Goal: Task Accomplishment & Management: Complete application form

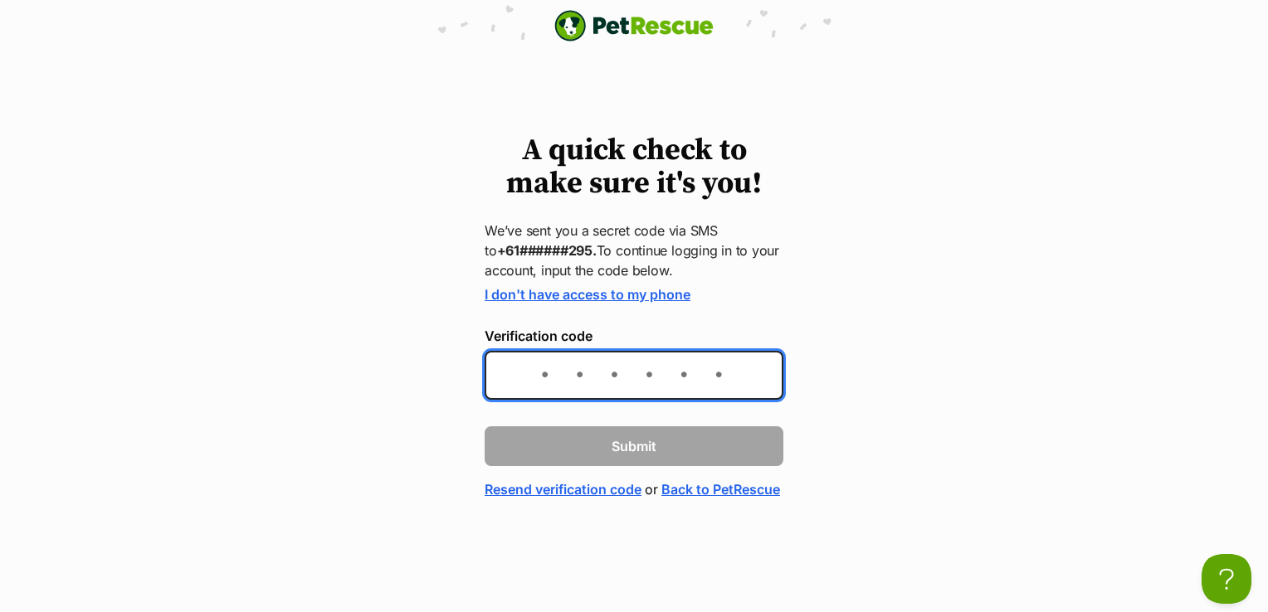
click at [558, 368] on input "Verification code" at bounding box center [634, 375] width 299 height 49
type input "772622"
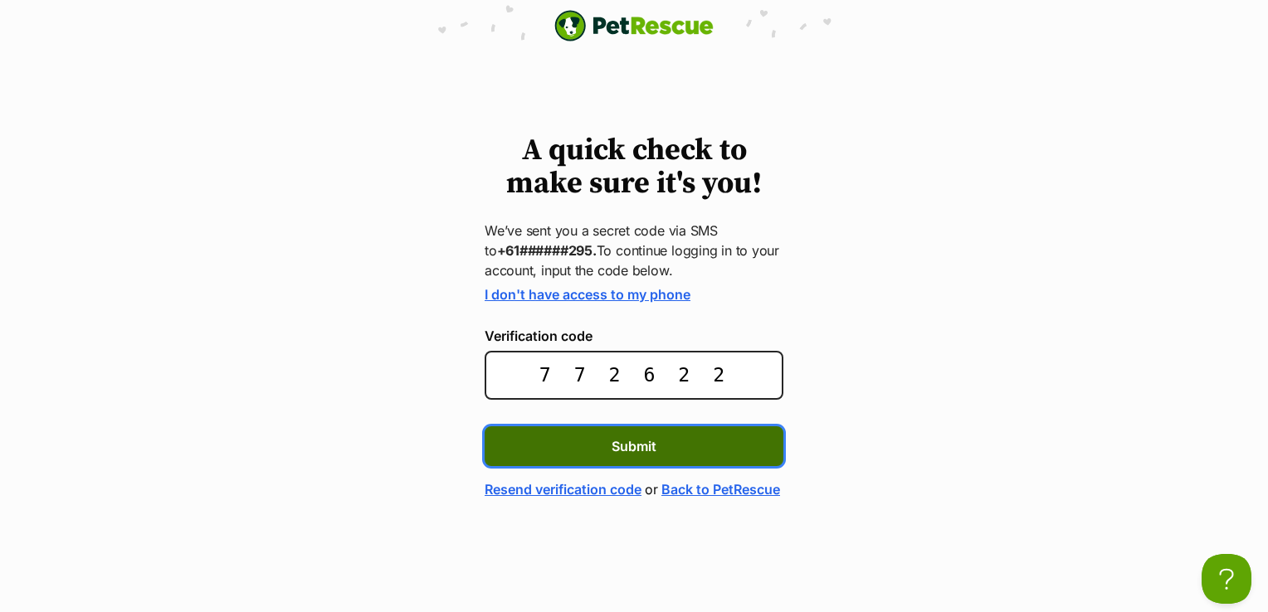
click at [617, 436] on span "Submit" at bounding box center [634, 446] width 45 height 20
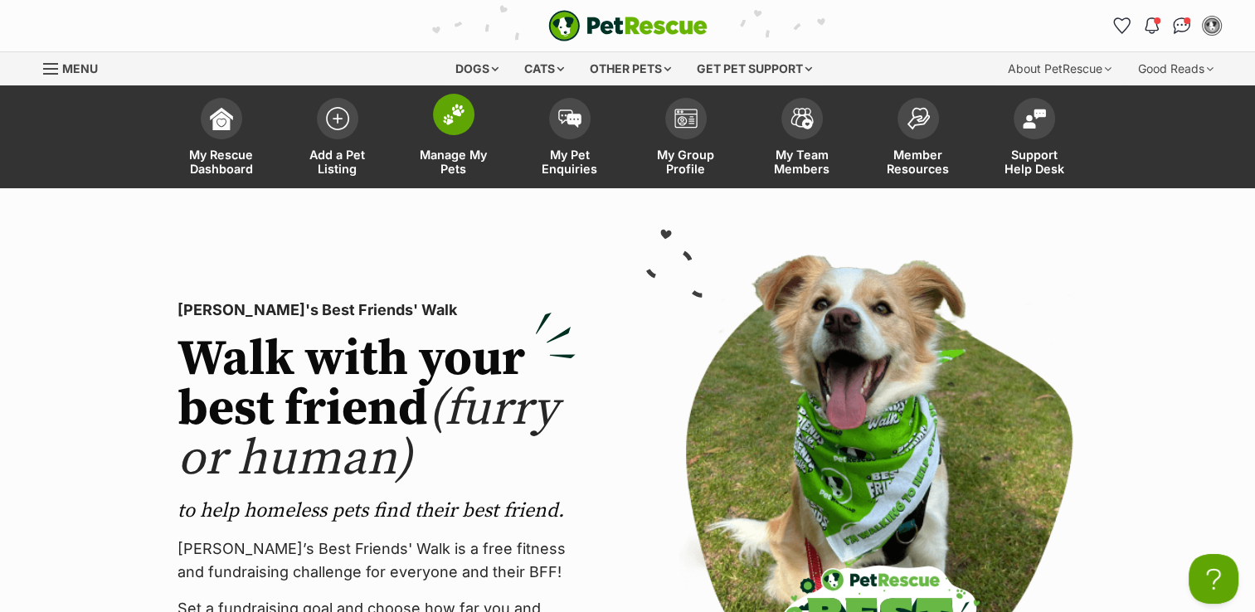
click at [467, 108] on span at bounding box center [453, 114] width 41 height 41
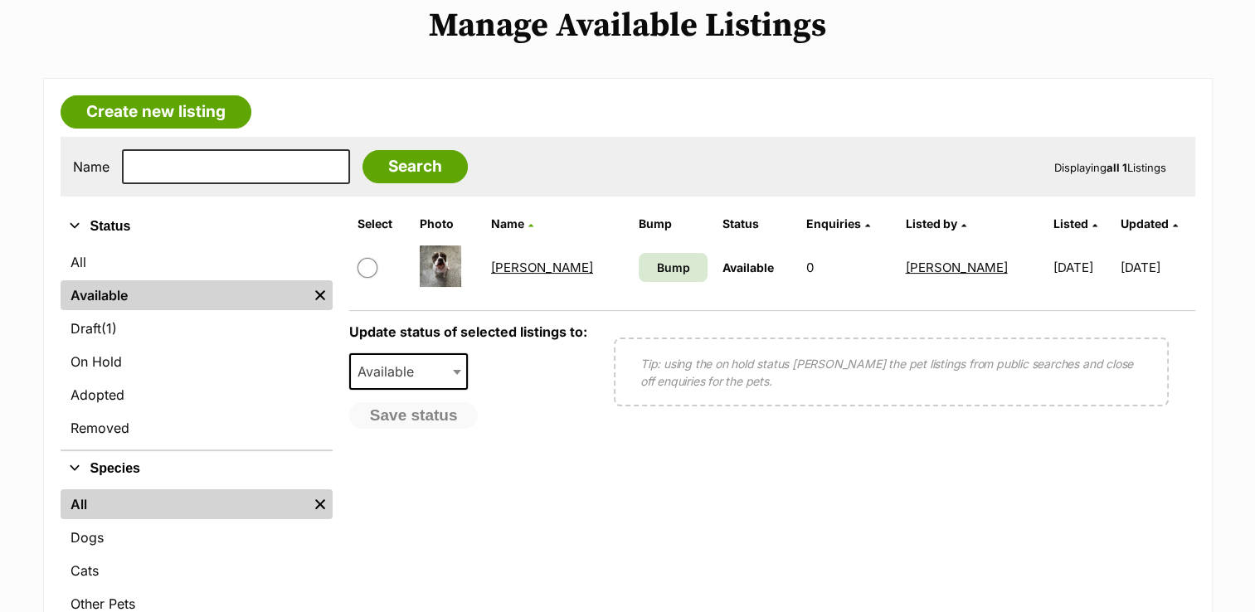
scroll to position [200, 0]
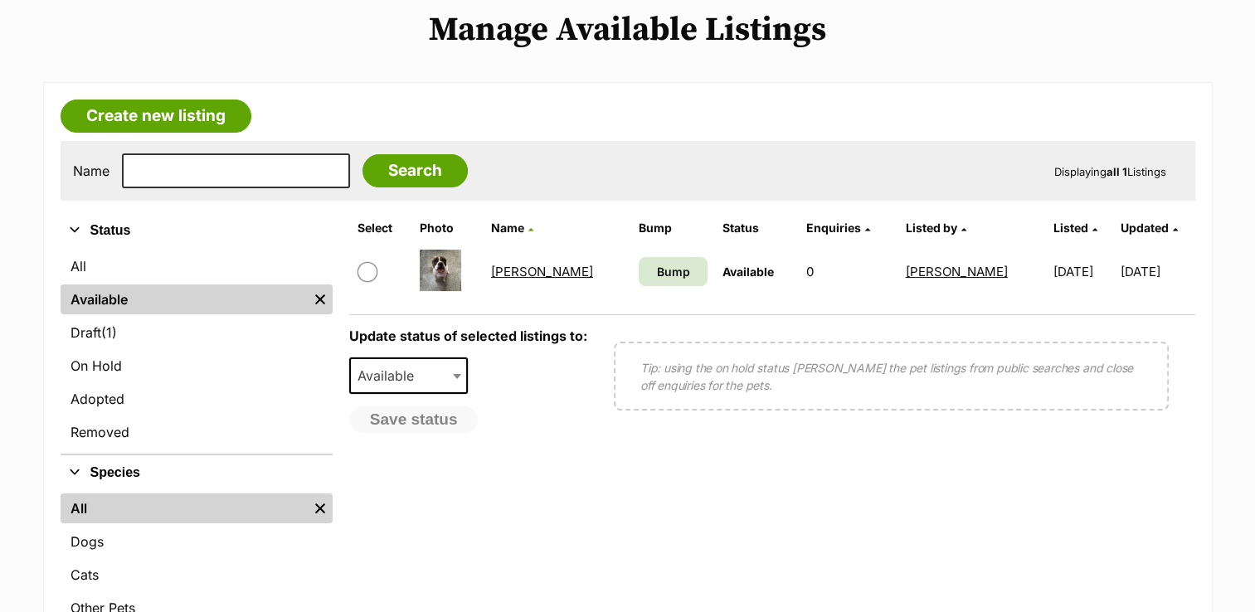
click at [362, 271] on input "checkbox" at bounding box center [368, 272] width 20 height 20
checkbox input "true"
click at [422, 374] on span "Available" at bounding box center [391, 375] width 80 height 23
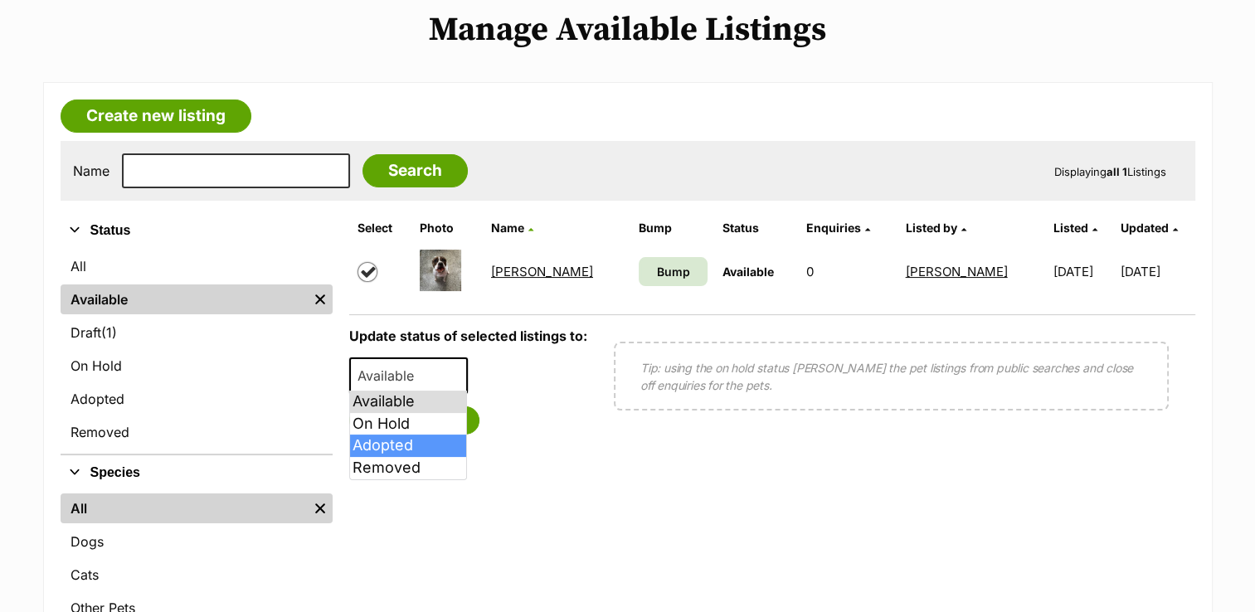
select select "rehomed"
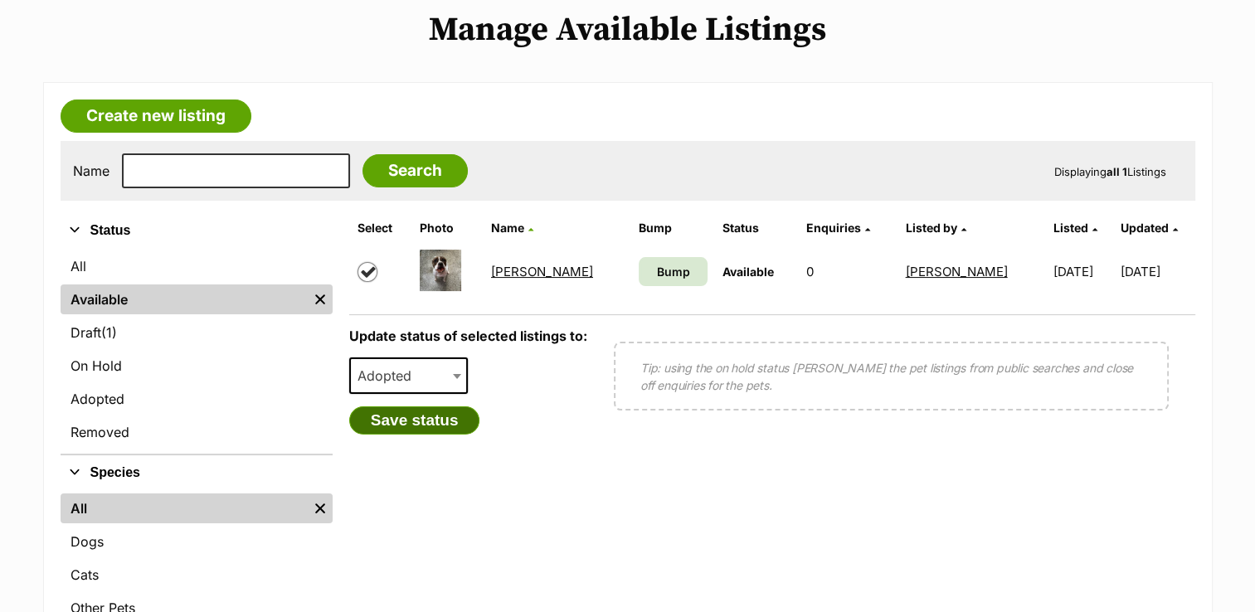
click at [398, 421] on button "Save status" at bounding box center [414, 421] width 131 height 28
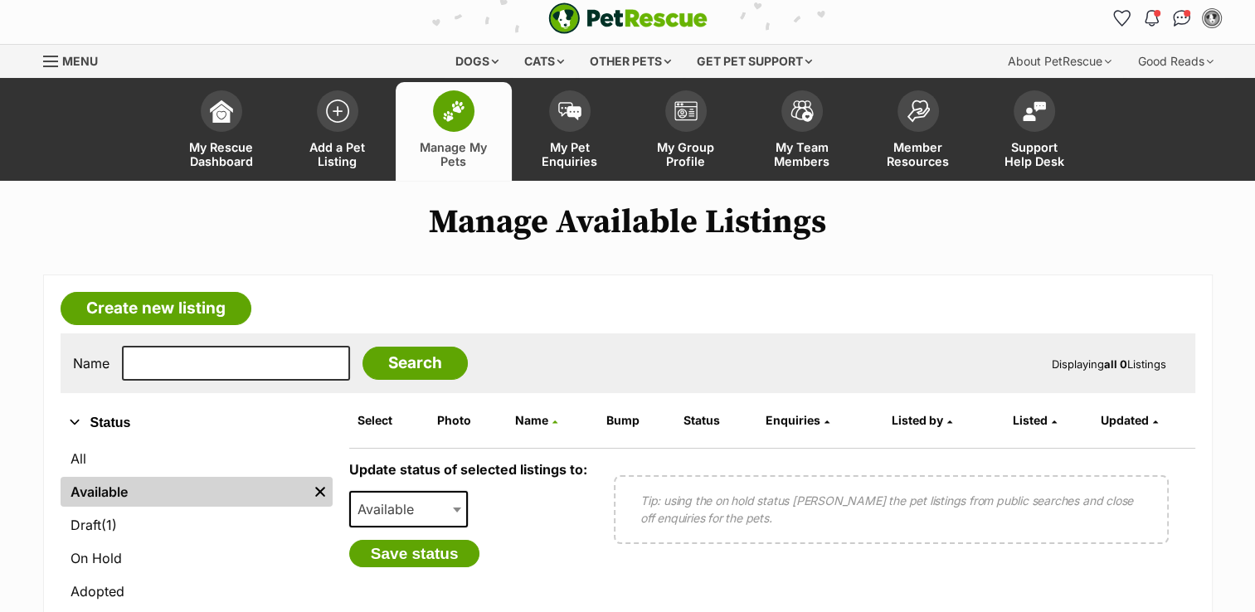
scroll to position [0, 0]
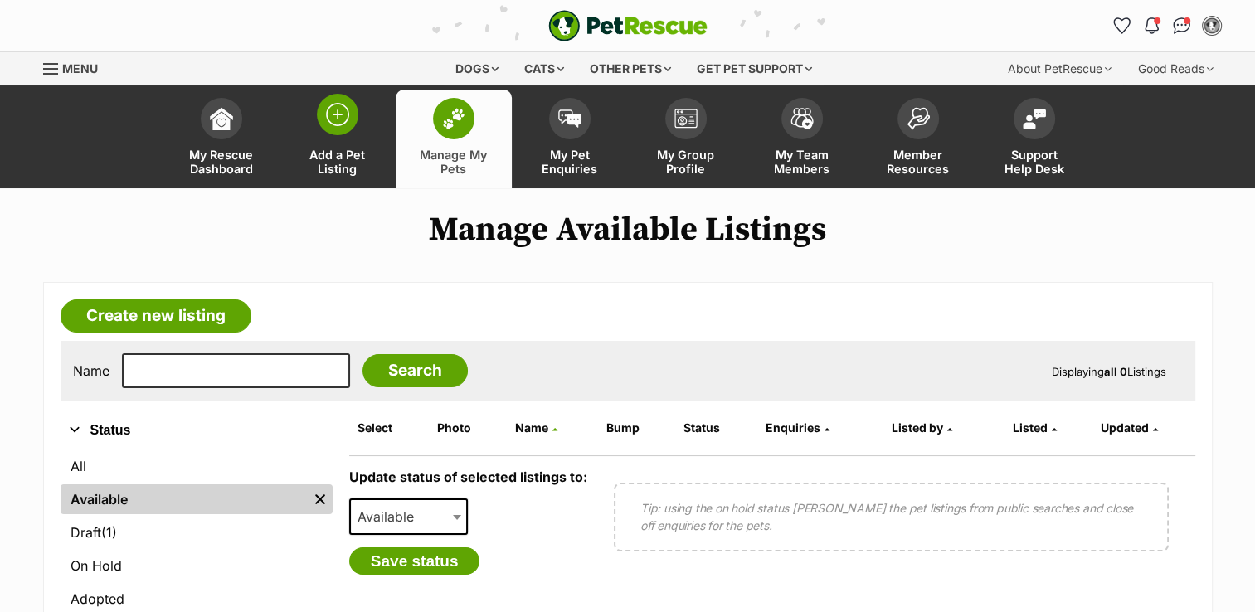
click at [348, 138] on link "Add a Pet Listing" at bounding box center [338, 139] width 116 height 99
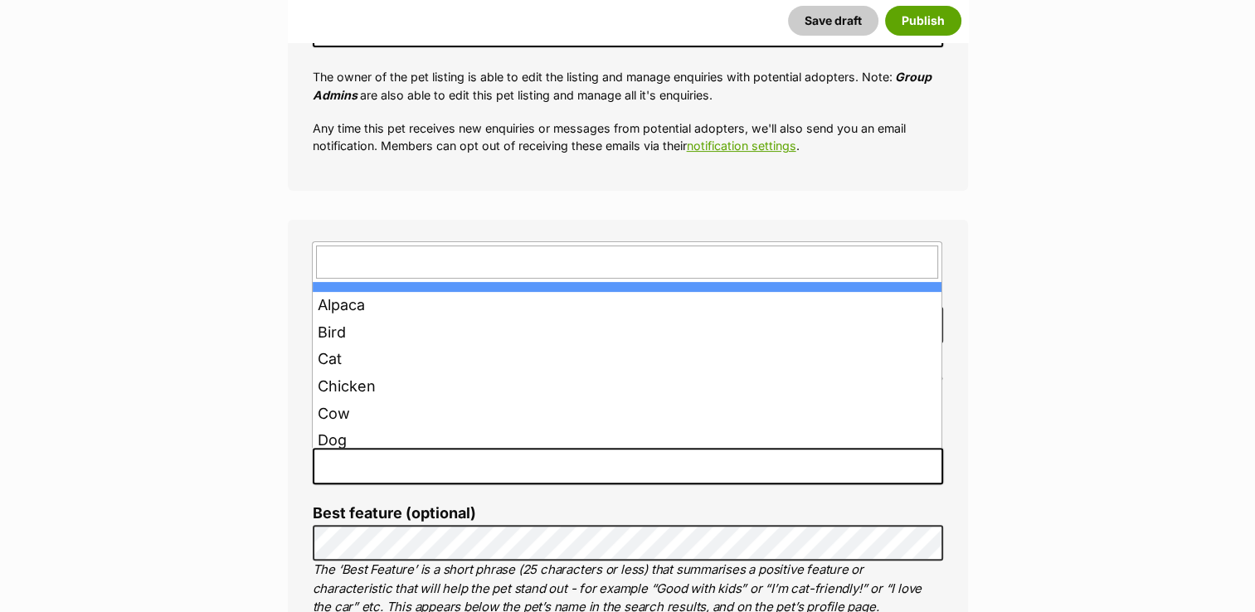
click at [416, 463] on span at bounding box center [628, 466] width 631 height 37
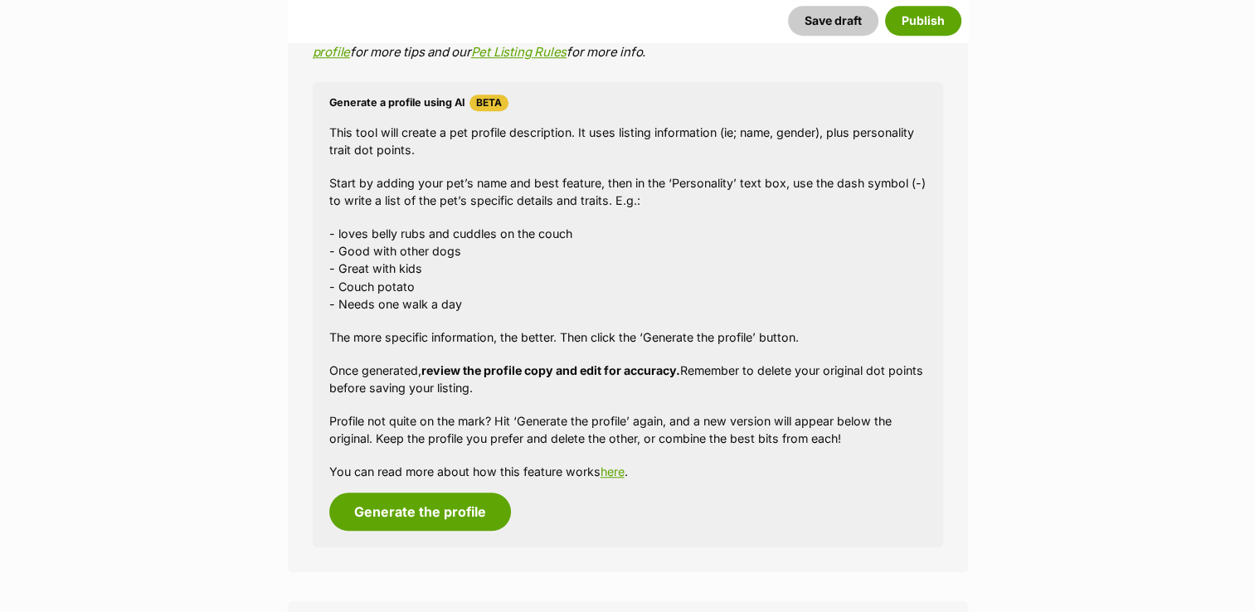
scroll to position [1469, 0]
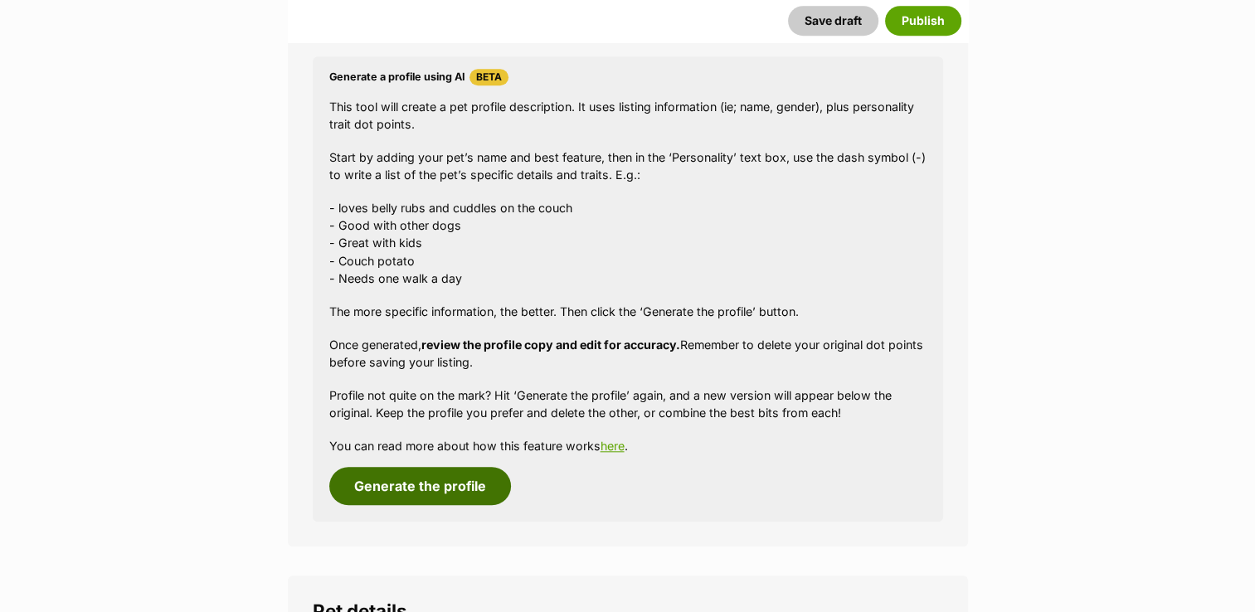
click at [448, 486] on button "Generate the profile" at bounding box center [420, 486] width 182 height 38
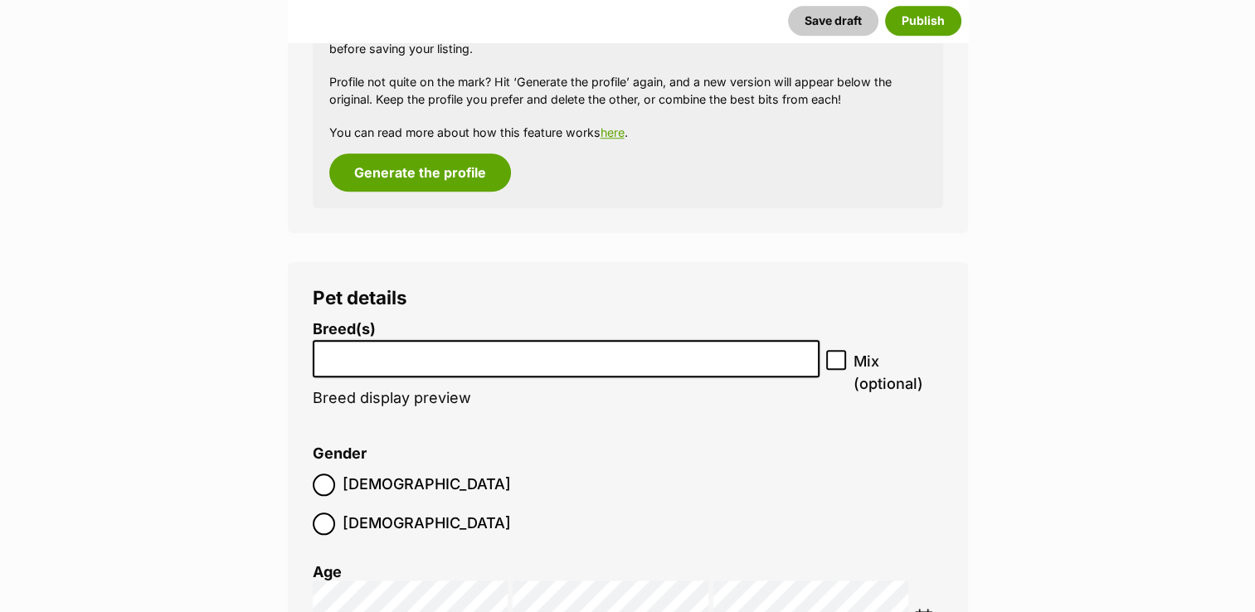
scroll to position [1809, 0]
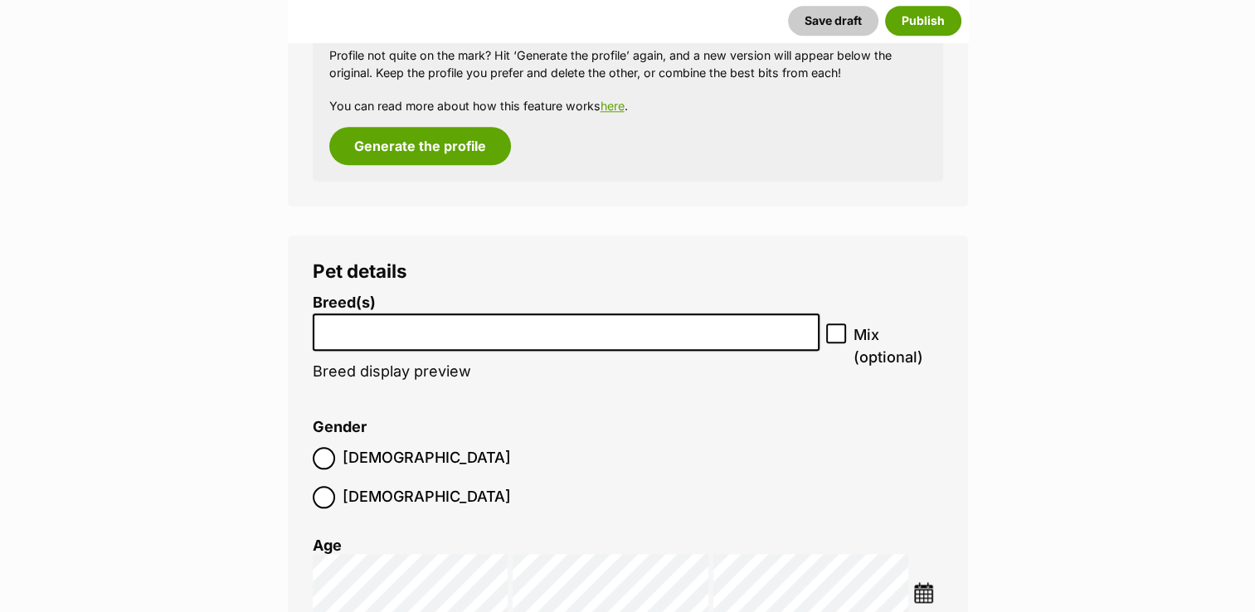
click at [355, 339] on li at bounding box center [567, 332] width 496 height 34
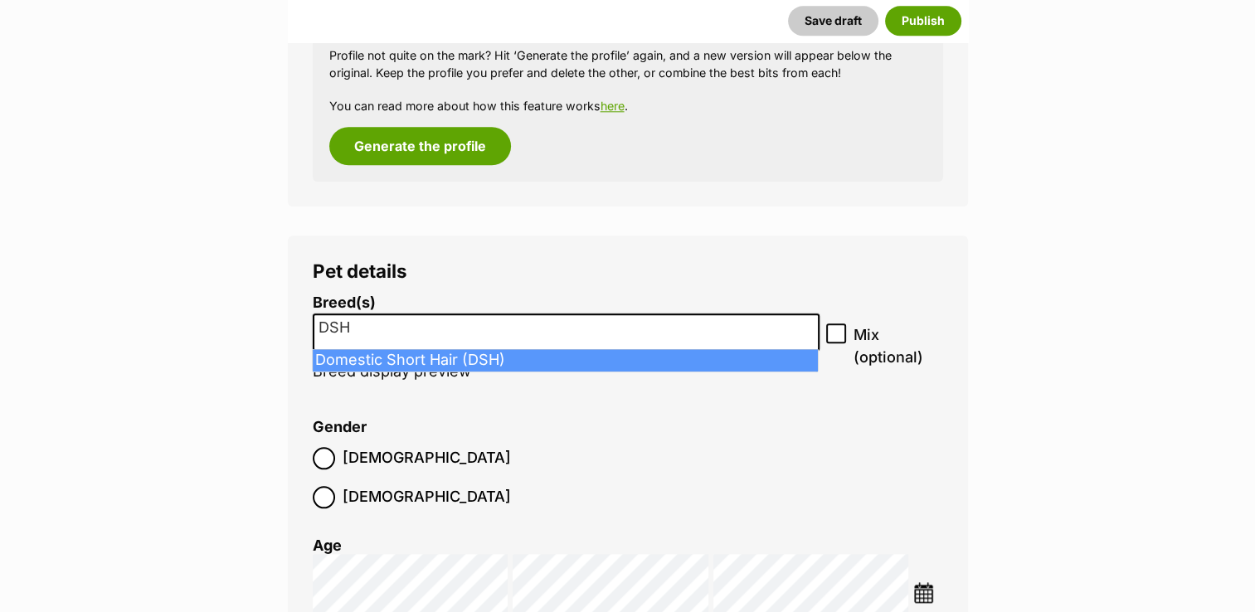
type input "DSH"
select select "252102"
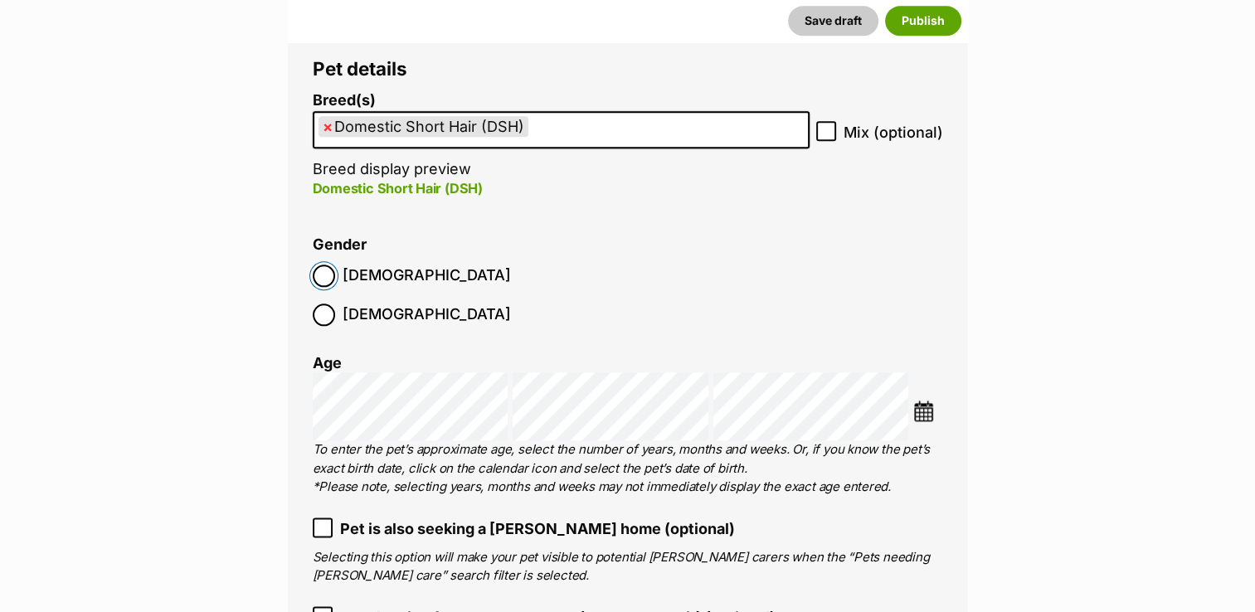
scroll to position [1995, 0]
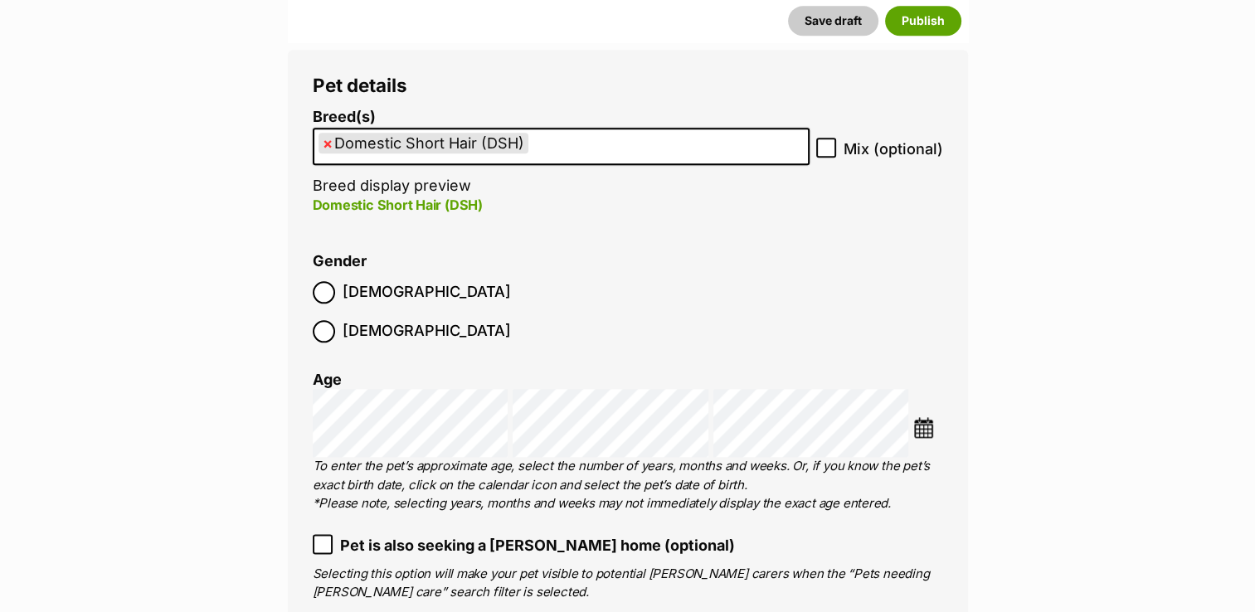
click at [640, 235] on ol "Breed(s) Domestic Short Hair (DSH) Abyssinian American Bobtail American Curl Am…" at bounding box center [628, 519] width 631 height 821
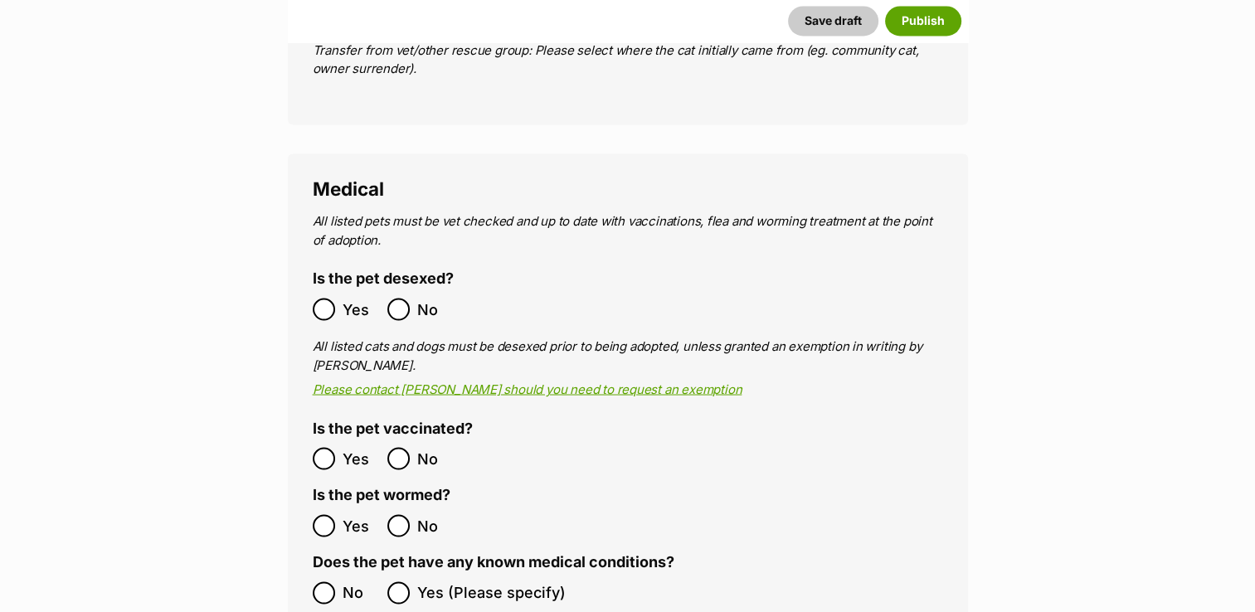
scroll to position [2941, 0]
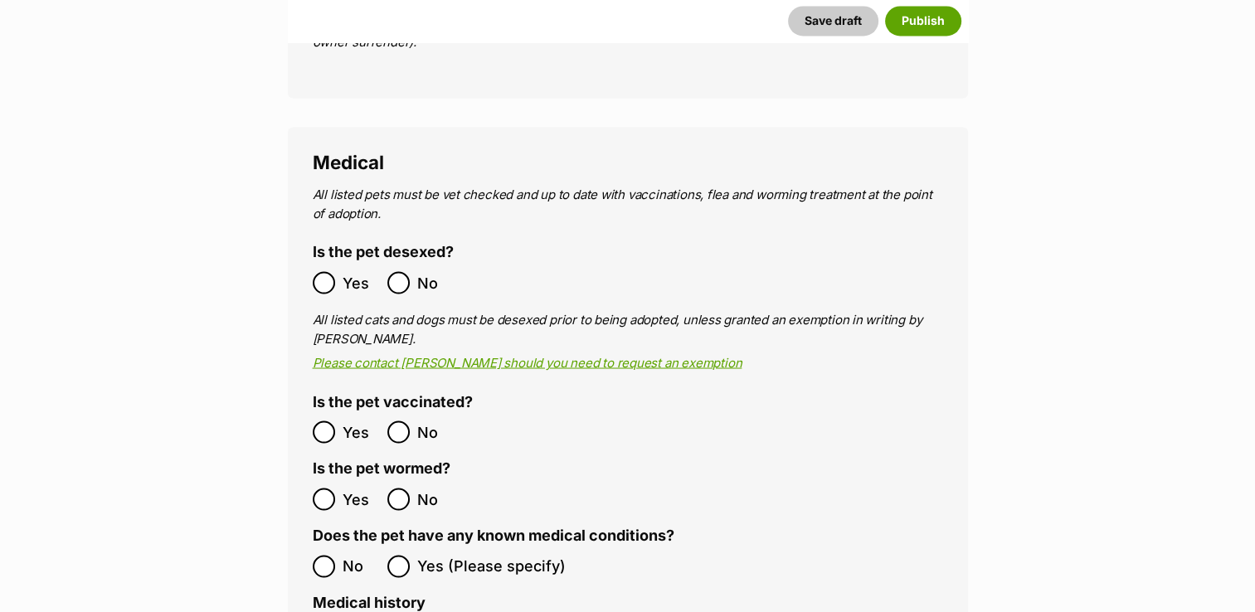
click at [310, 374] on div "Medical All listed pets must be vet checked and up to date with vaccinations, f…" at bounding box center [628, 611] width 680 height 969
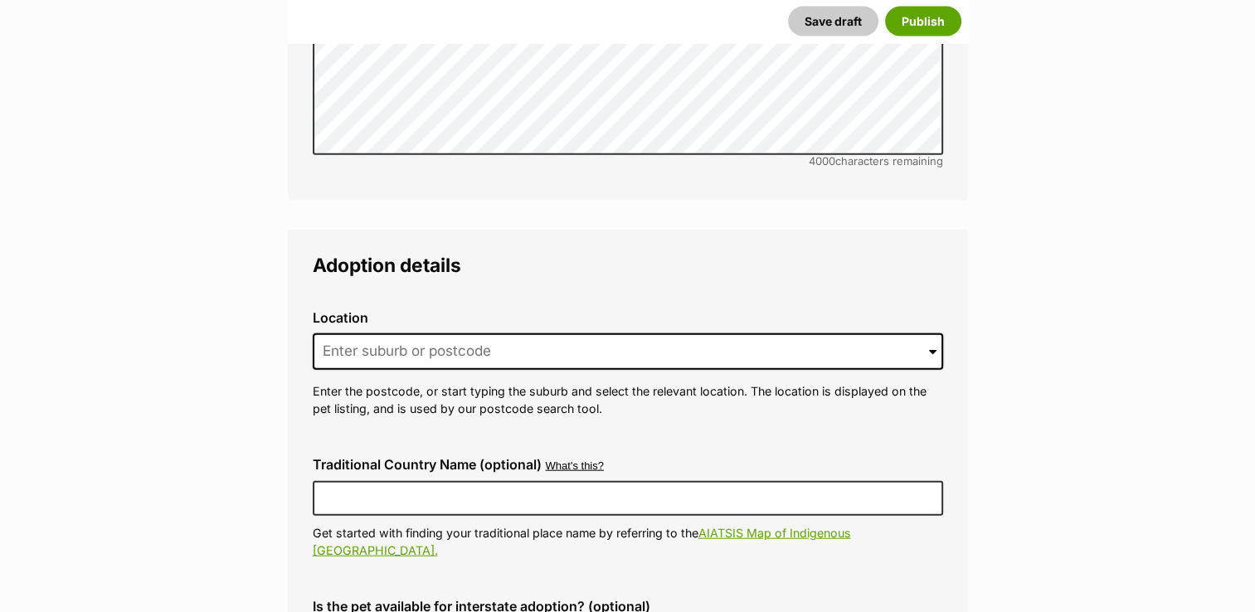
scroll to position [3870, 0]
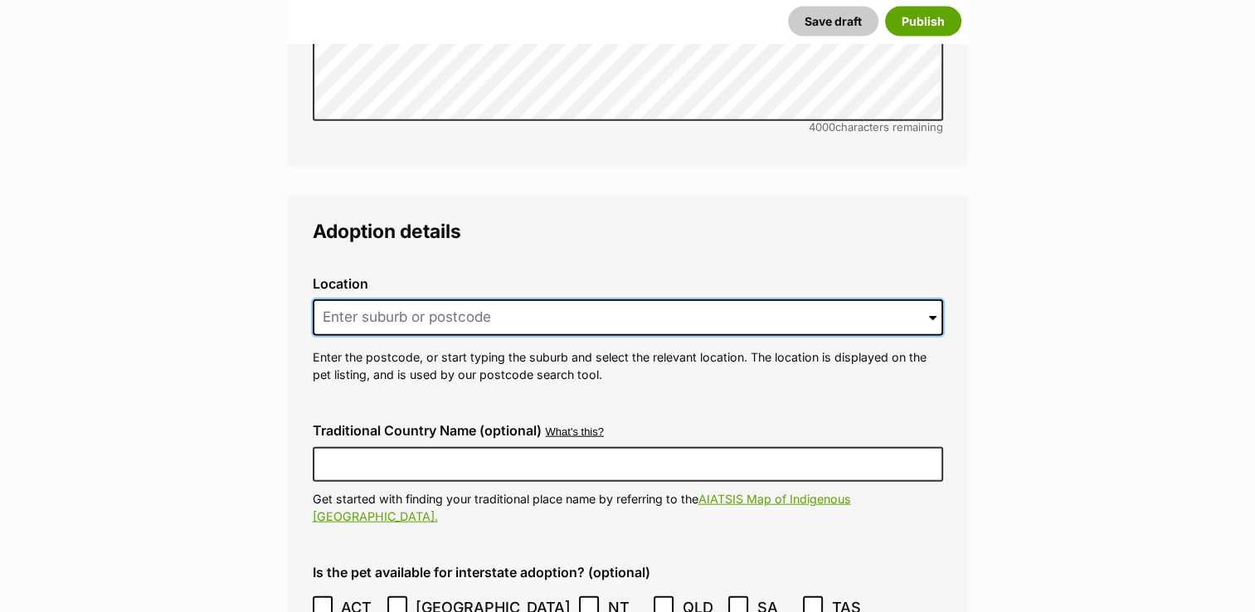
click at [412, 300] on input at bounding box center [628, 318] width 631 height 37
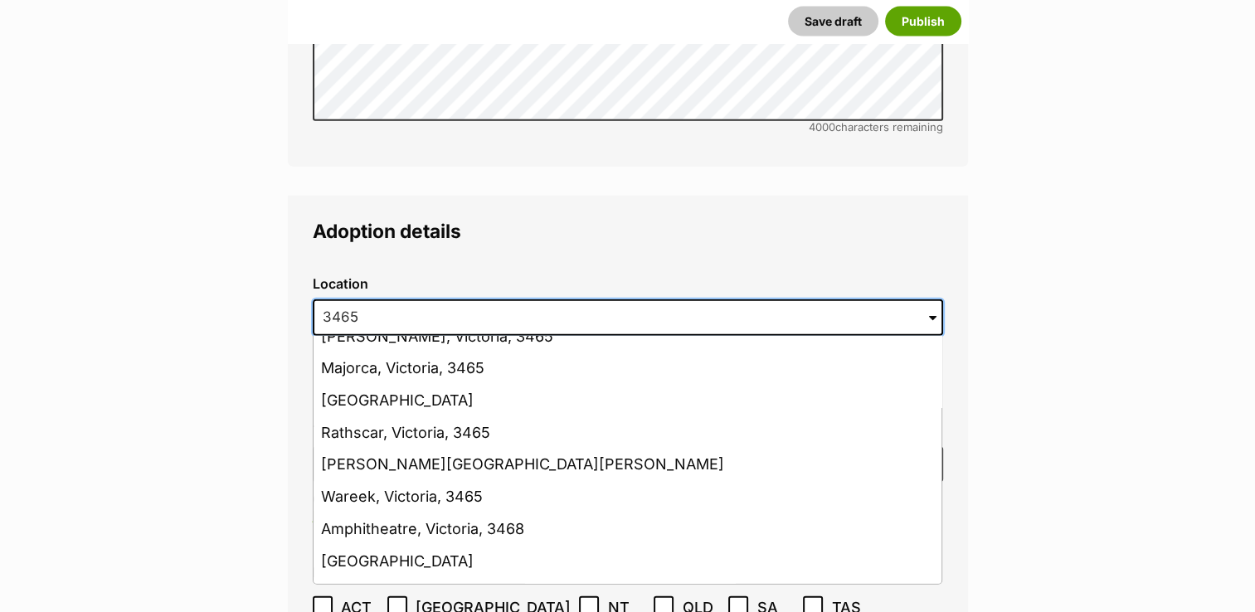
scroll to position [571, 0]
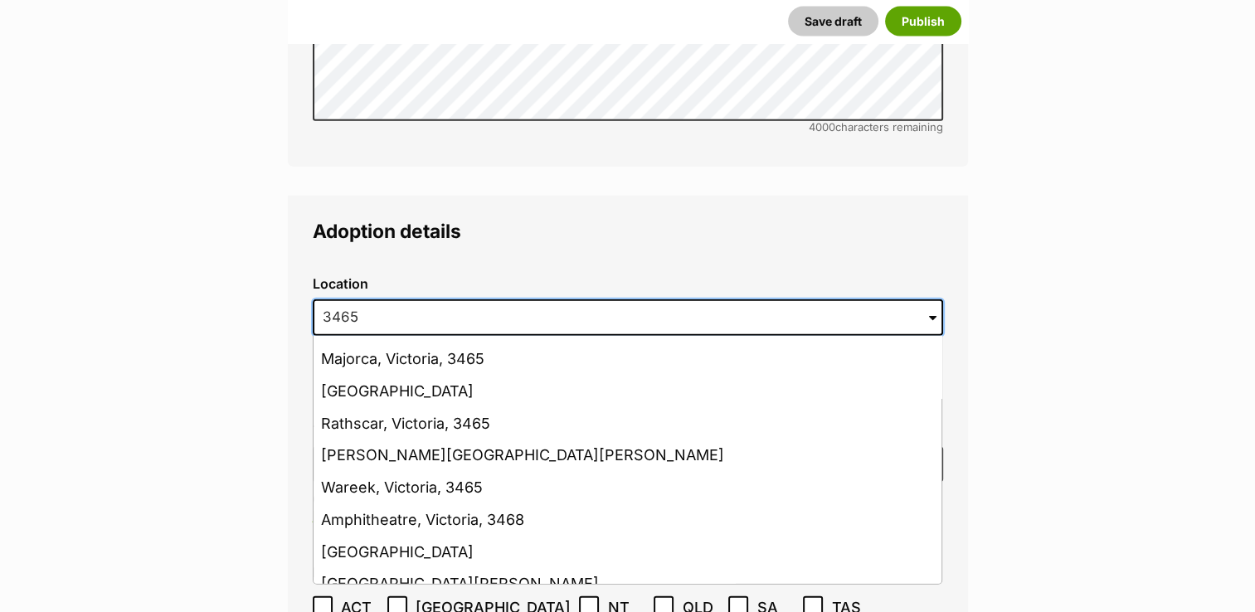
click at [494, 300] on input "3465" at bounding box center [628, 318] width 631 height 37
type input "3"
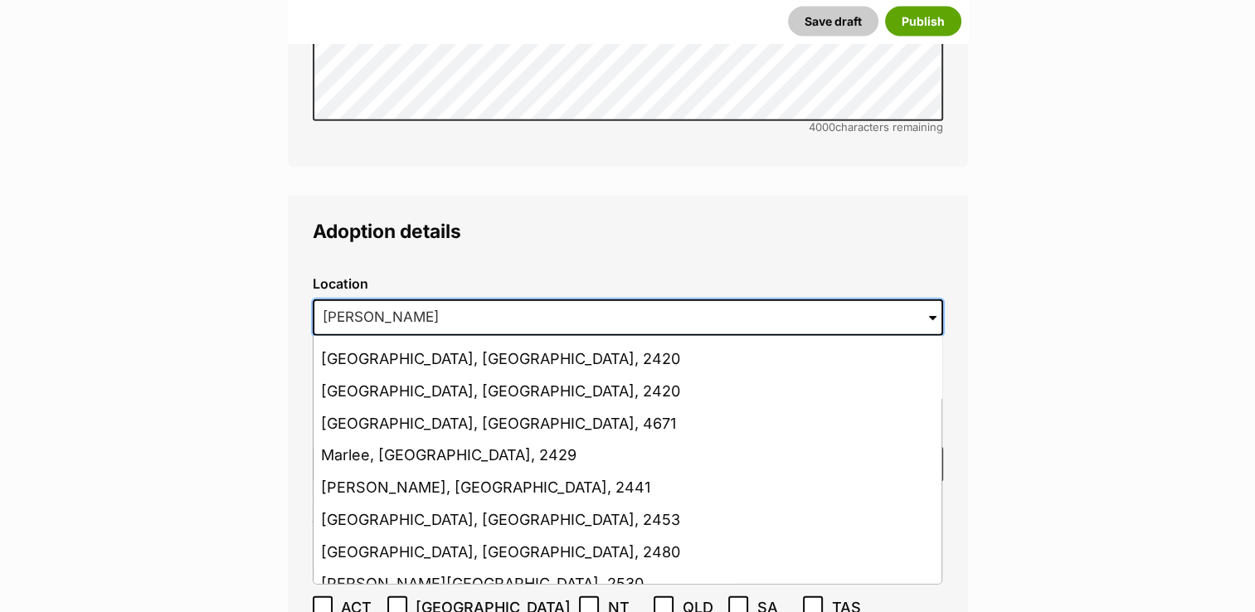
scroll to position [298, 0]
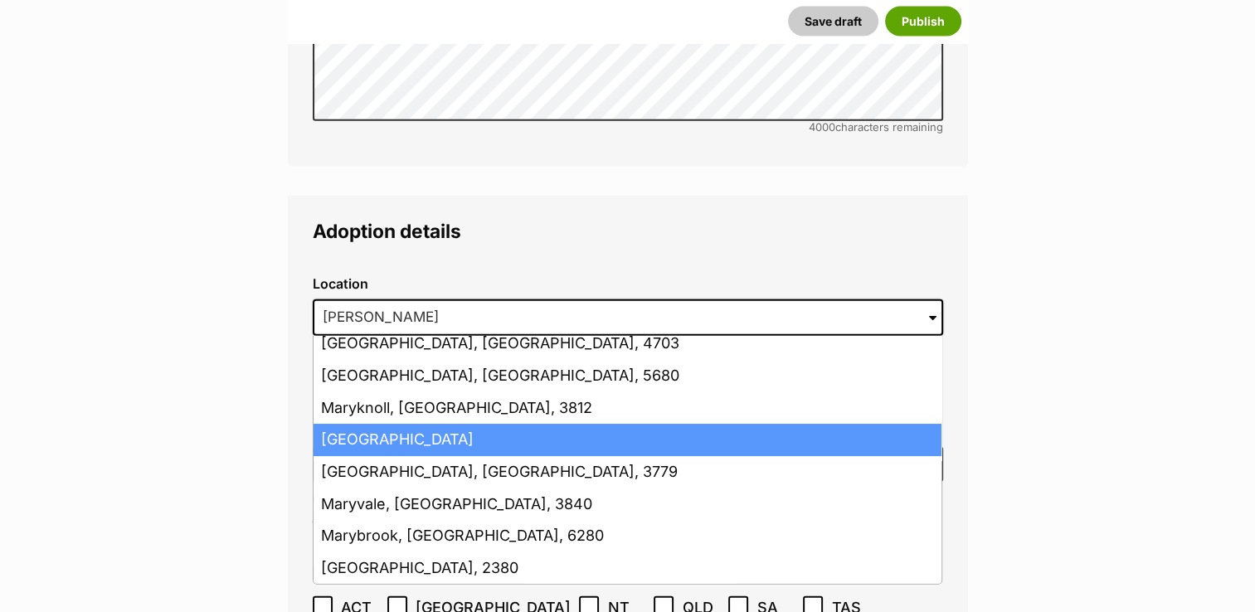
click at [435, 424] on li "Maryborough, Victoria, 3465" at bounding box center [628, 440] width 628 height 32
type input "Maryborough, Victoria, 3465"
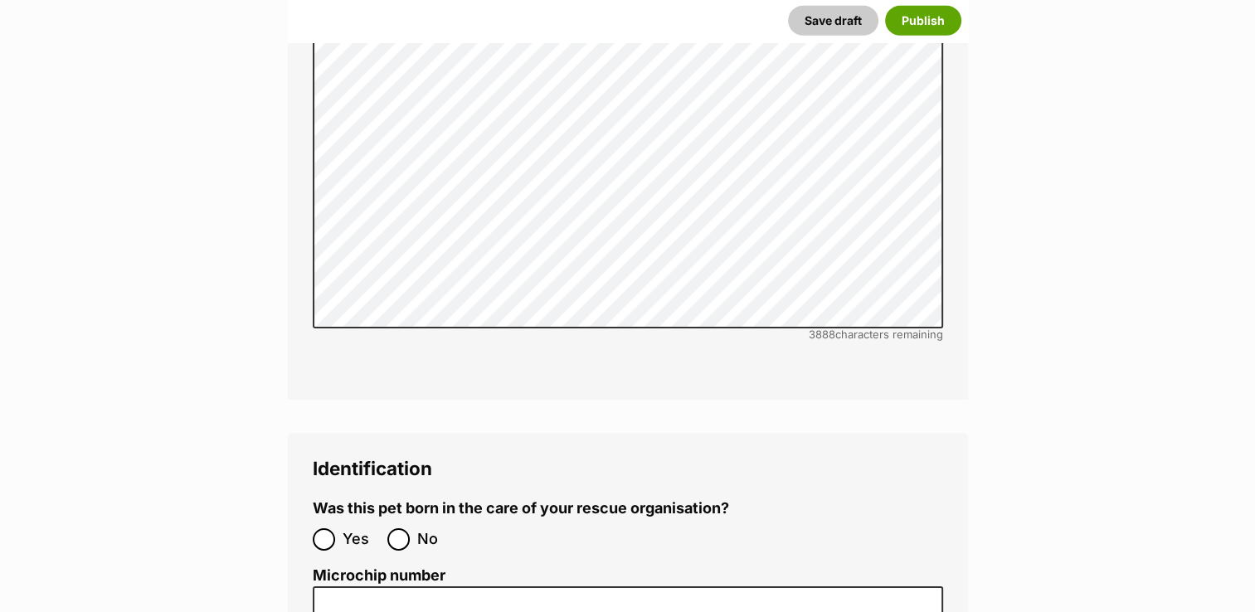
scroll to position [5323, 0]
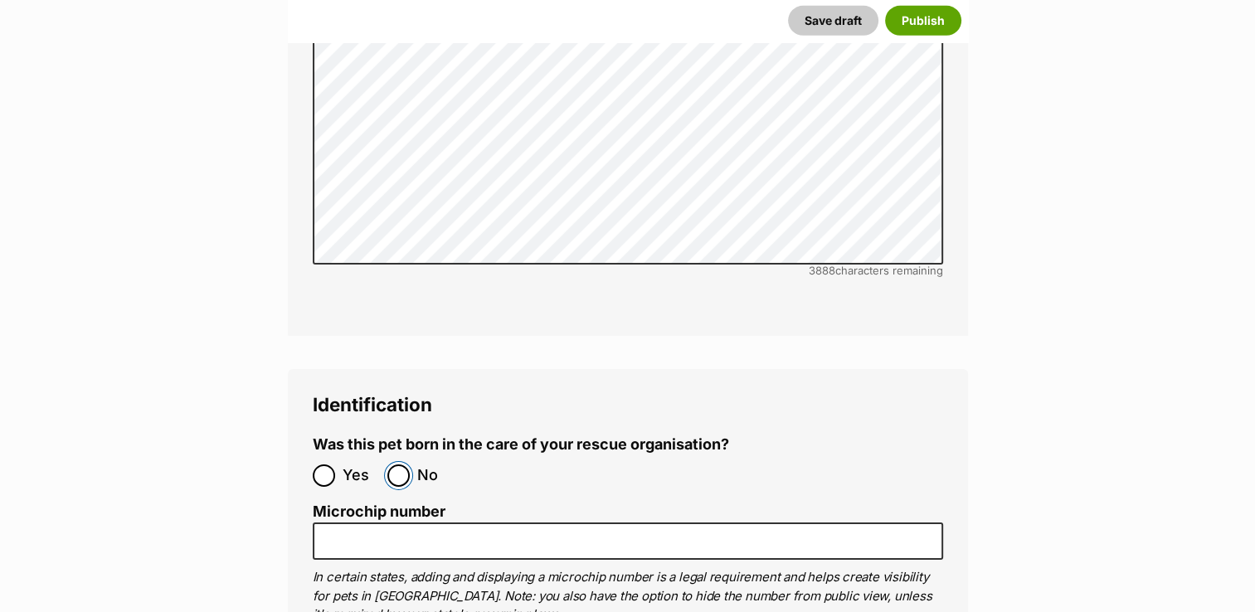
click at [394, 465] on input "No" at bounding box center [398, 476] width 22 height 22
radio input "true"
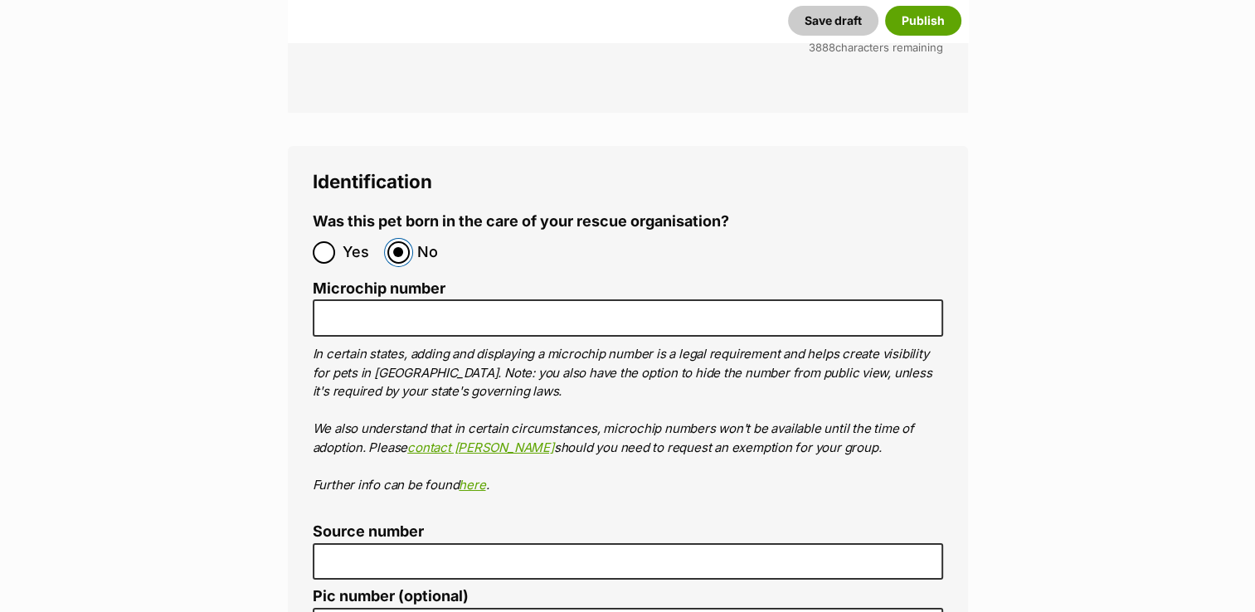
scroll to position [5555, 0]
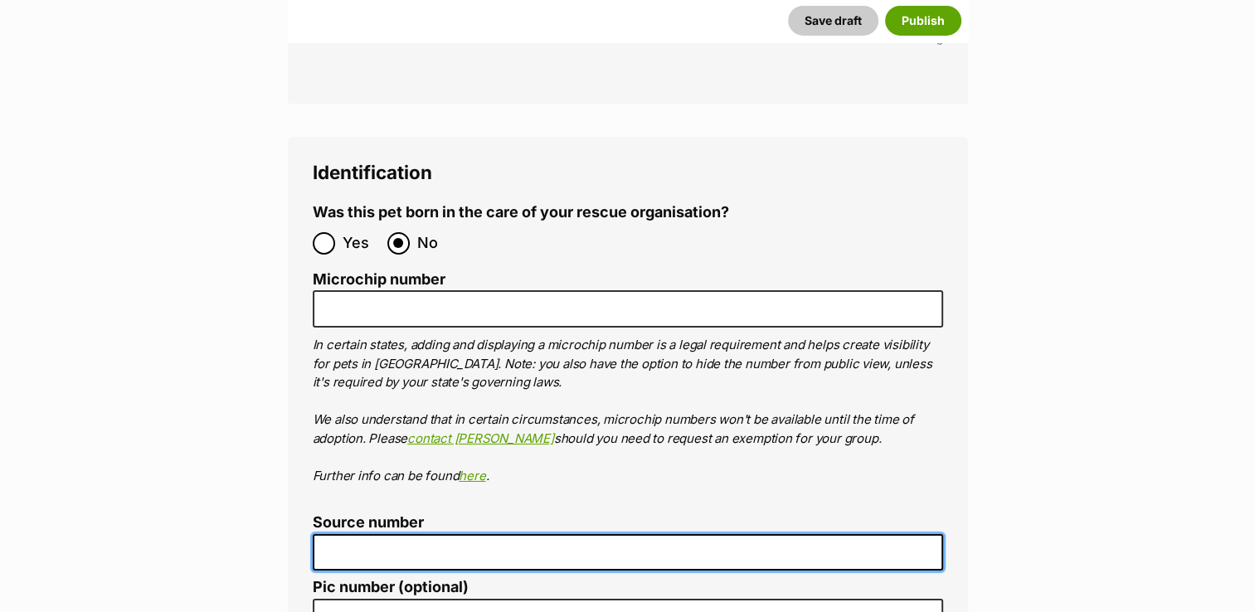
click at [377, 534] on input "Source number" at bounding box center [628, 552] width 631 height 37
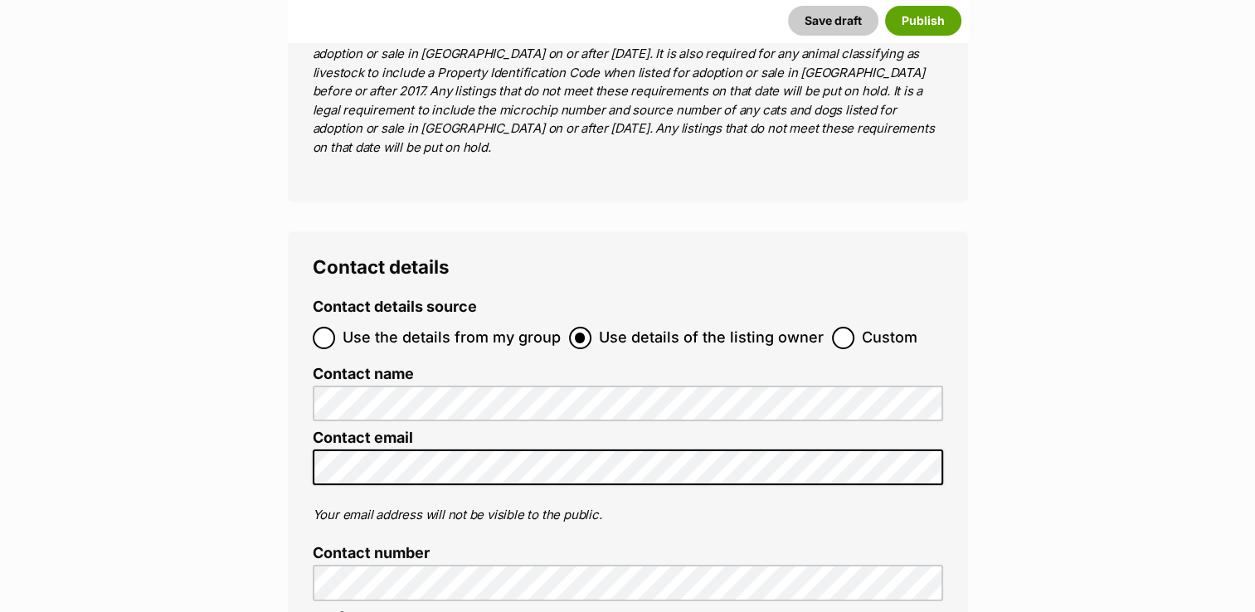
scroll to position [6289, 0]
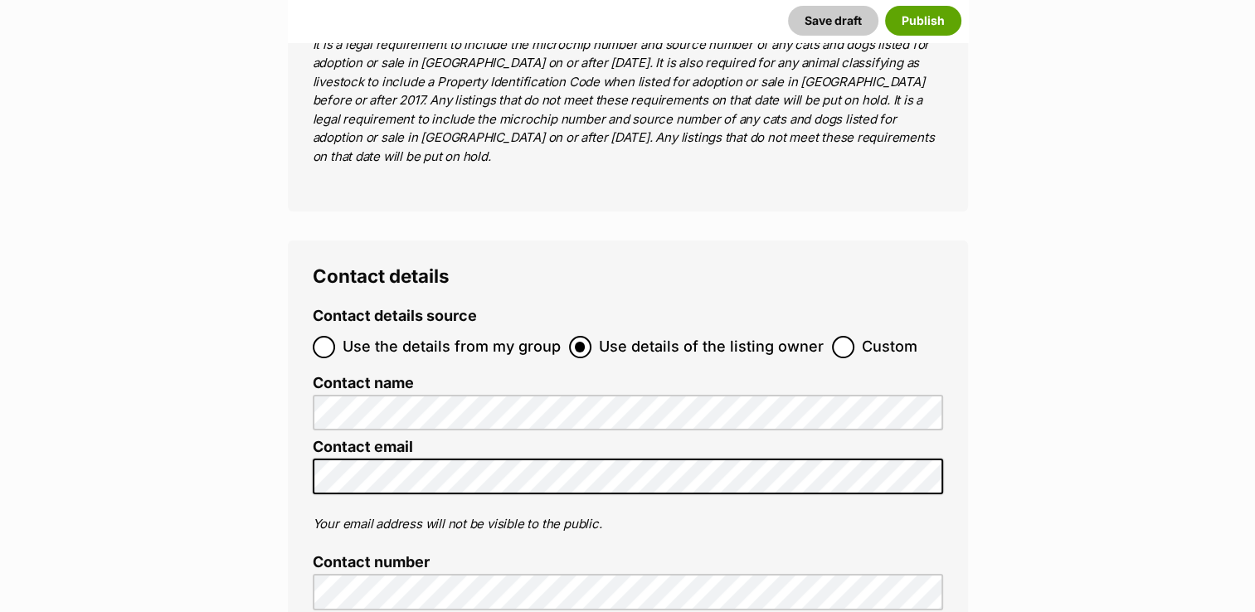
type input "BR102780"
radio input "true"
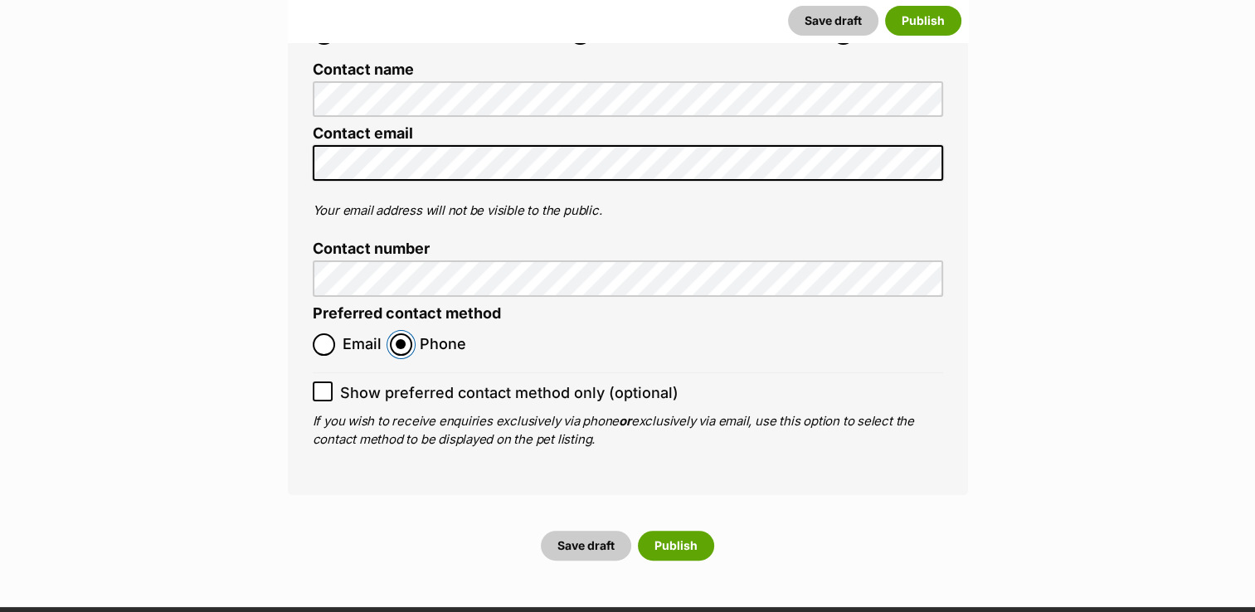
scroll to position [6639, 0]
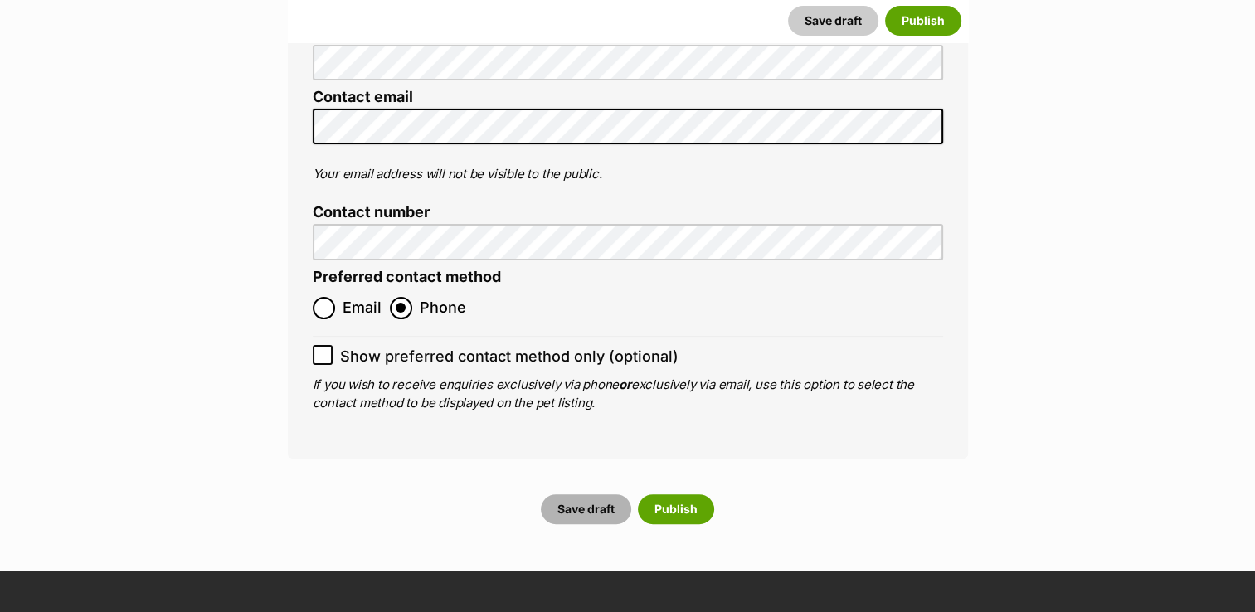
click at [592, 495] on button "Save draft" at bounding box center [586, 510] width 90 height 30
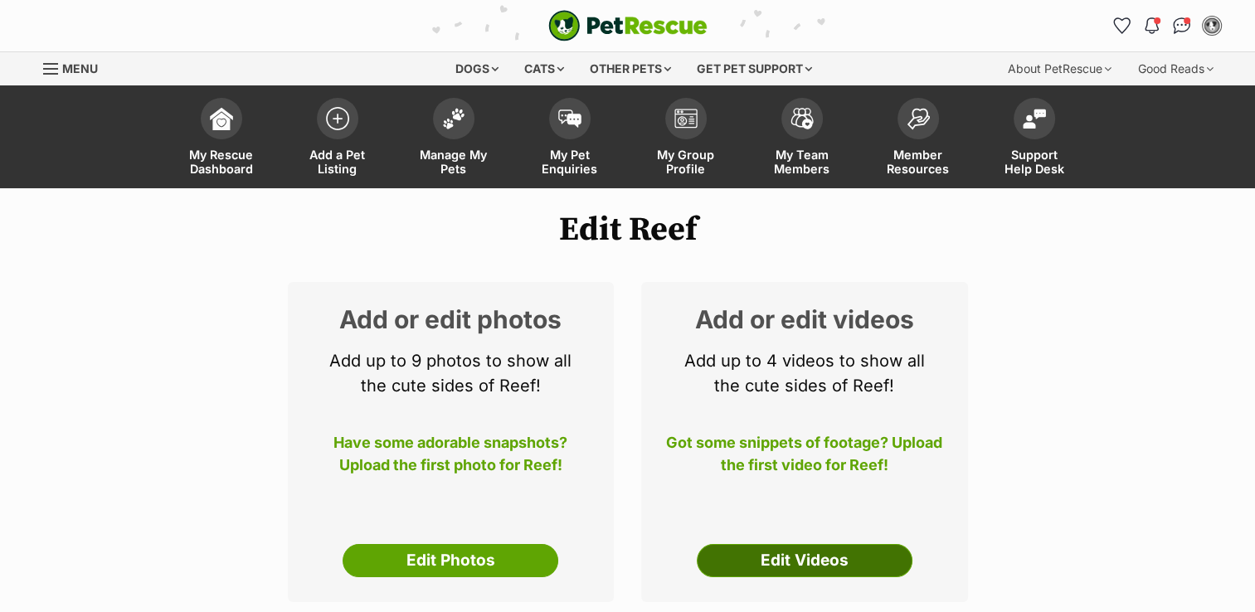
click at [743, 563] on link "Edit Videos" at bounding box center [805, 560] width 216 height 33
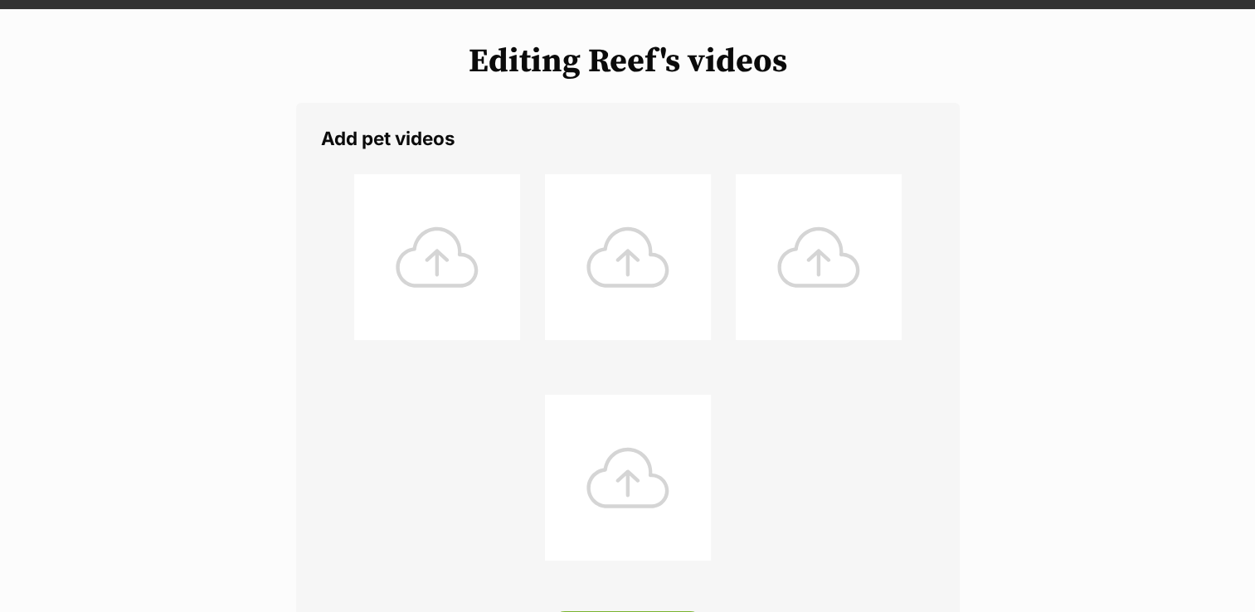
scroll to position [173, 0]
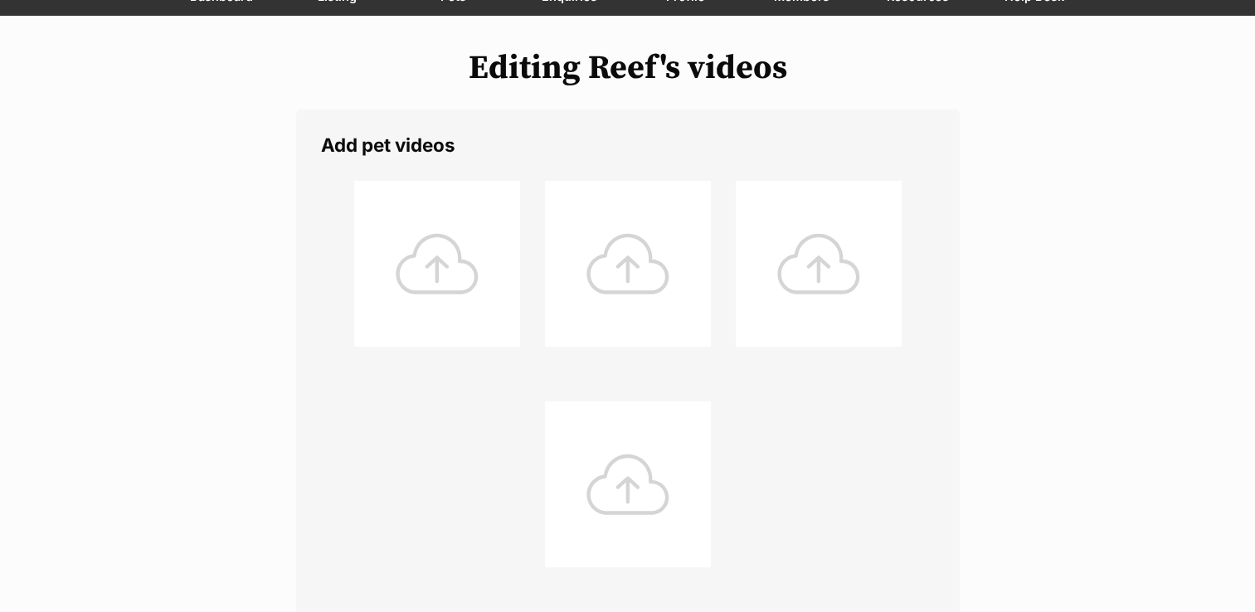
click at [441, 266] on div at bounding box center [437, 264] width 166 height 166
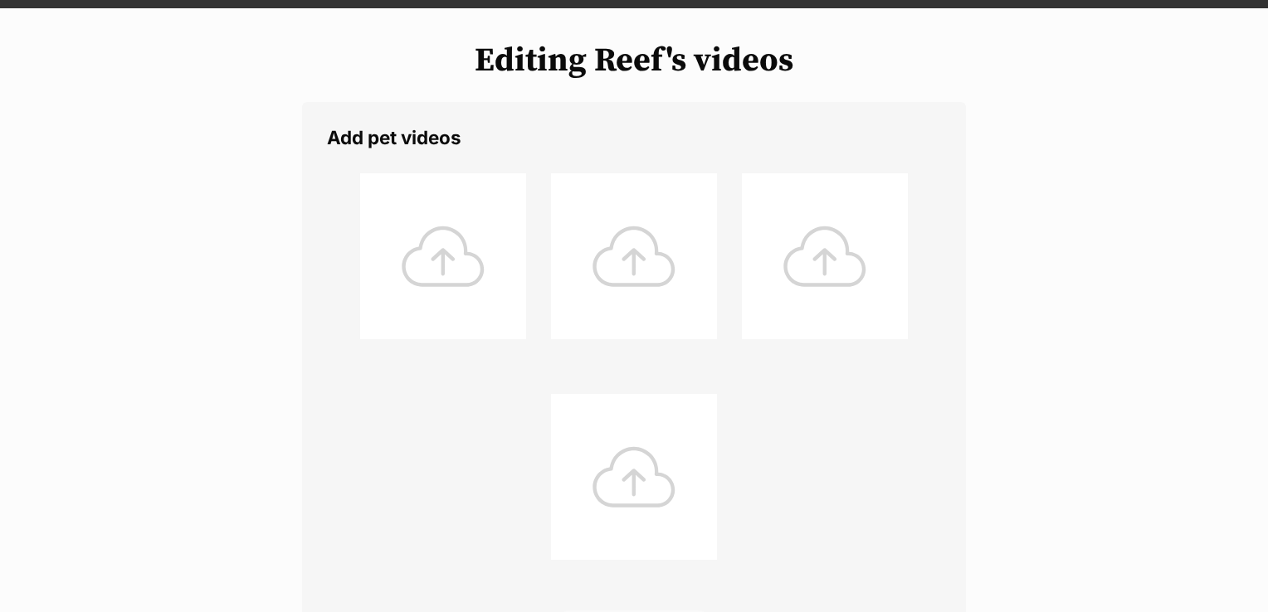
drag, startPoint x: 1256, startPoint y: 98, endPoint x: 1253, endPoint y: 128, distance: 30.1
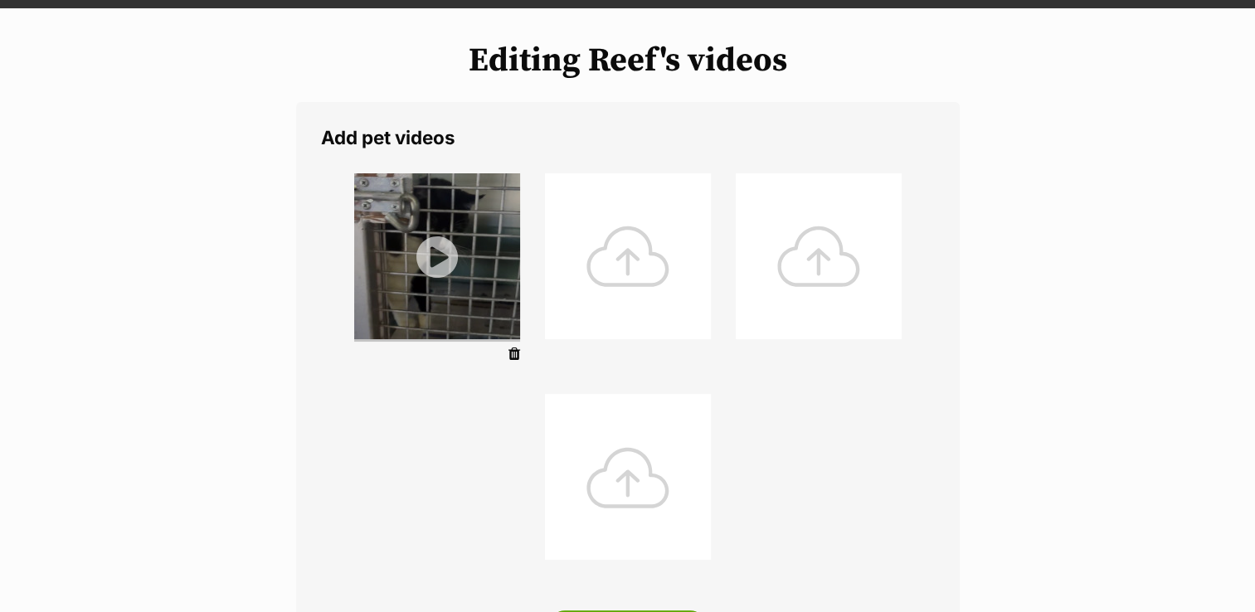
click at [436, 256] on img at bounding box center [437, 256] width 166 height 166
click at [300, 375] on div "Add pet videos Upload videos 1 of 4 videos uploaded" at bounding box center [628, 404] width 664 height 605
click at [436, 261] on img at bounding box center [437, 256] width 166 height 166
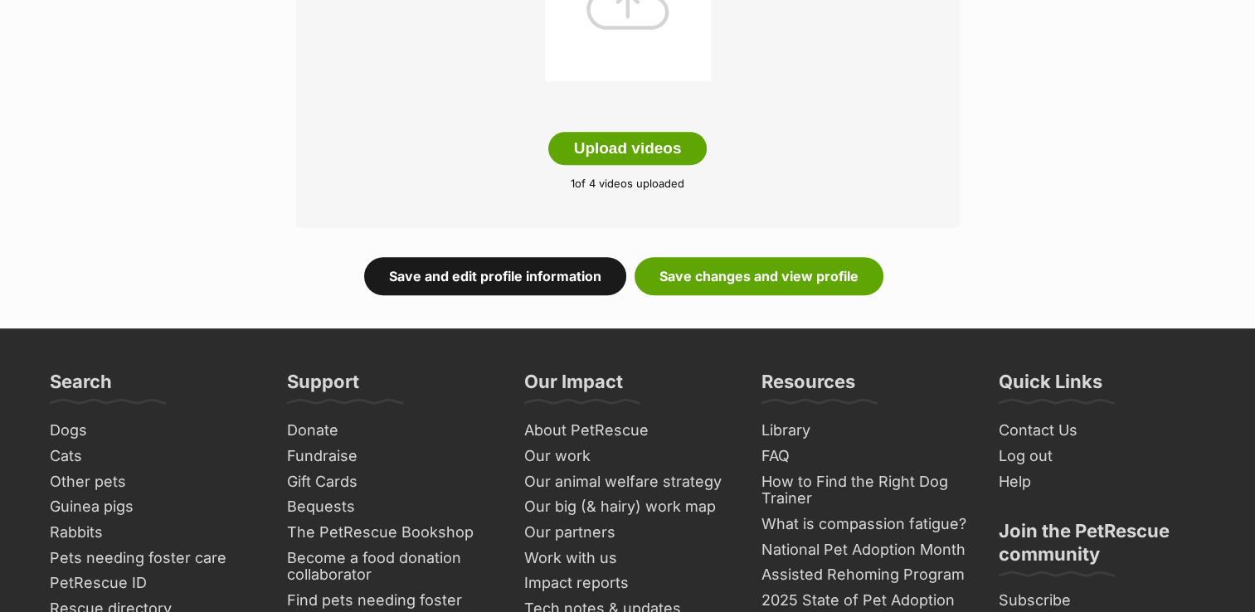
scroll to position [664, 0]
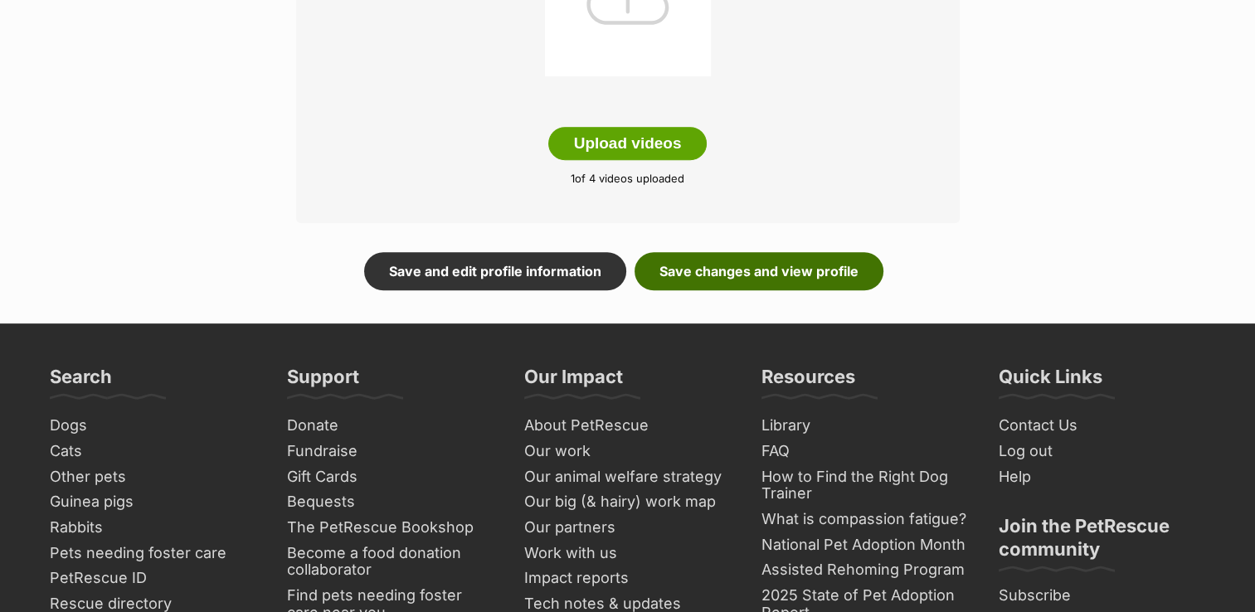
click at [672, 261] on link "Save changes and view profile" at bounding box center [759, 271] width 249 height 38
